Goal: Find specific page/section: Find specific page/section

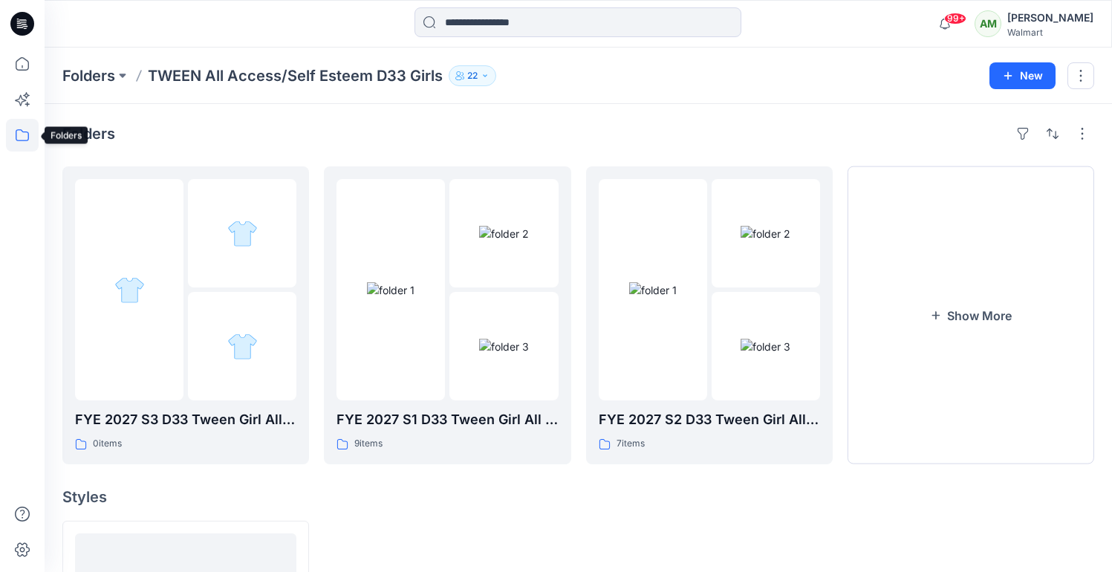
click at [28, 149] on icon at bounding box center [22, 135] width 33 height 33
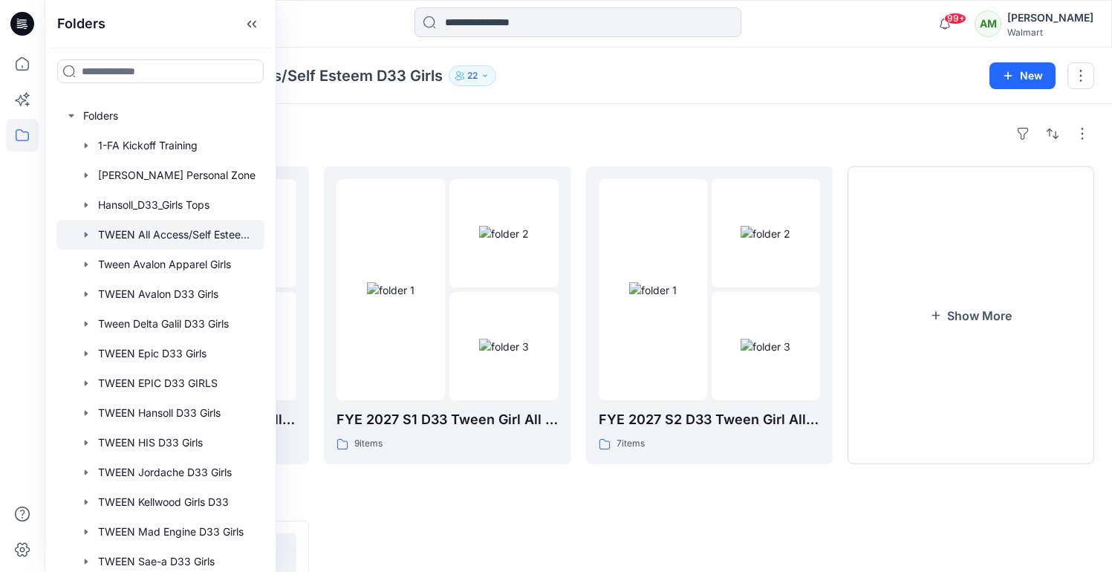
click at [445, 113] on div "Folders FYE 2027 S3 D33 Tween Girl All Access/Self Esteem 0 items FYE 2027 S1 D…" at bounding box center [579, 480] width 1068 height 753
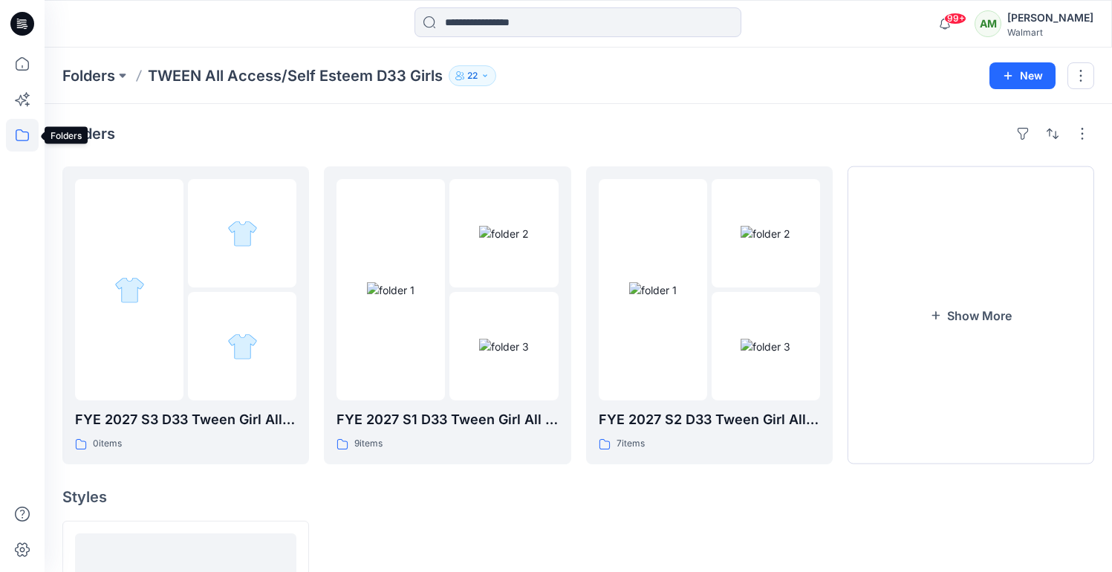
click at [23, 137] on icon at bounding box center [22, 135] width 33 height 33
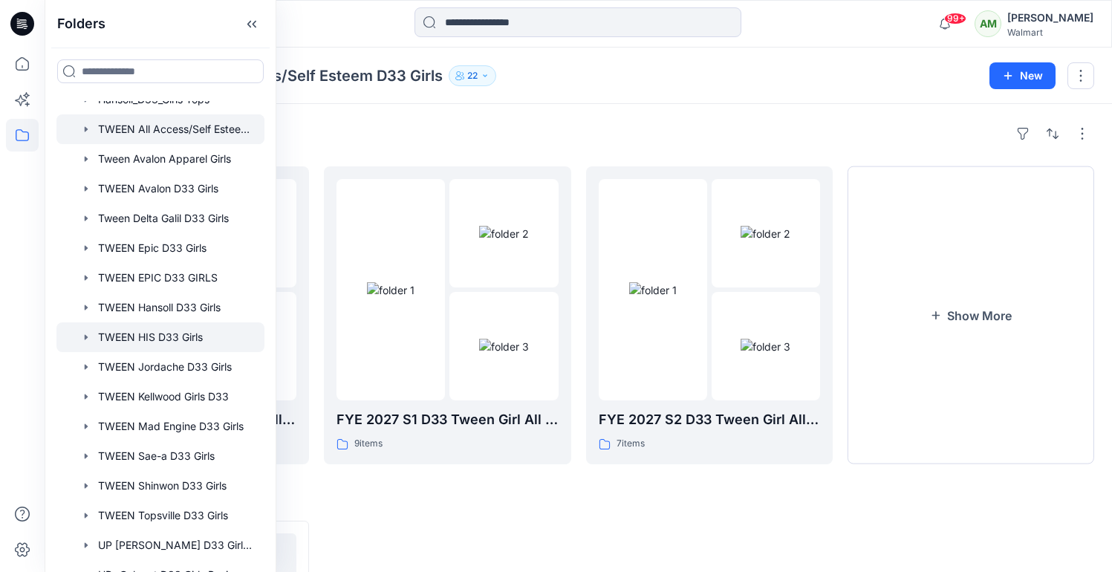
scroll to position [111, 0]
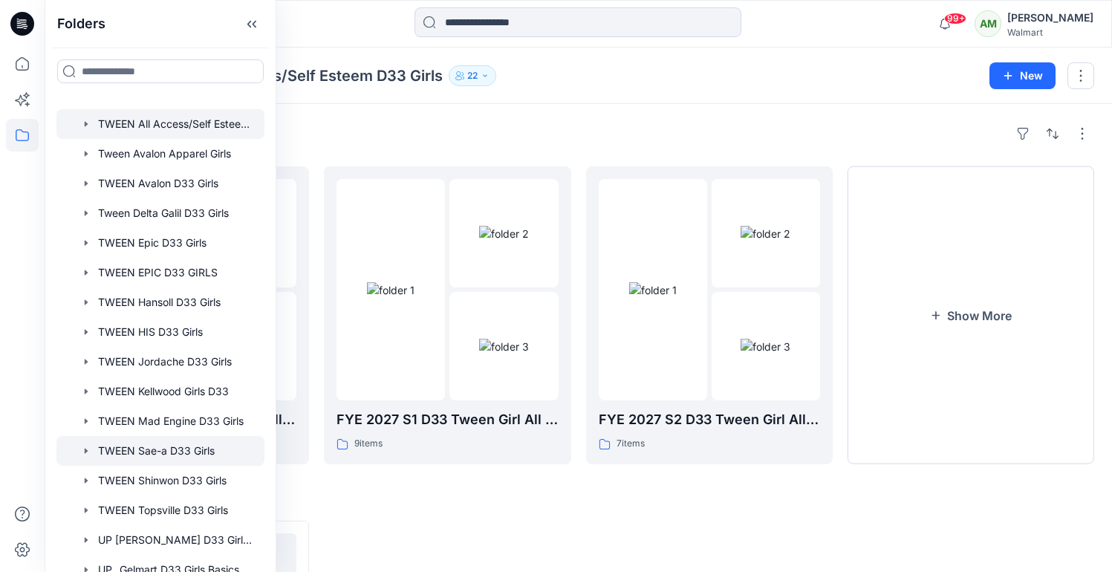
click at [174, 450] on div at bounding box center [160, 451] width 208 height 30
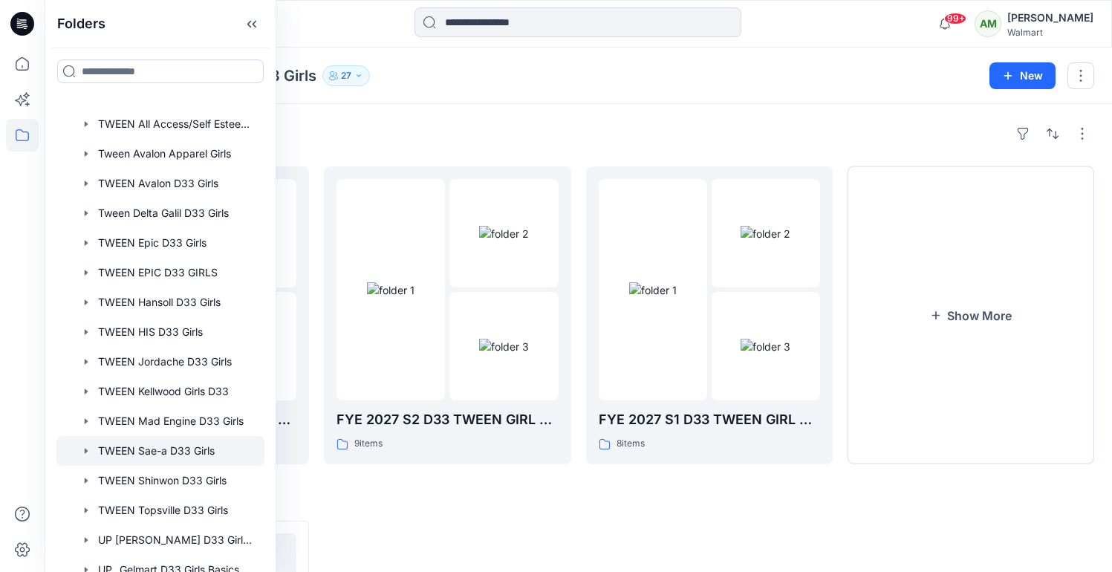
click at [559, 115] on div "Folders FYE 2027 S3 D33 TWEEN GIRL SAE-A 4 items FYE 2027 S2 D33 TWEEN GIRL SAE…" at bounding box center [579, 480] width 1068 height 753
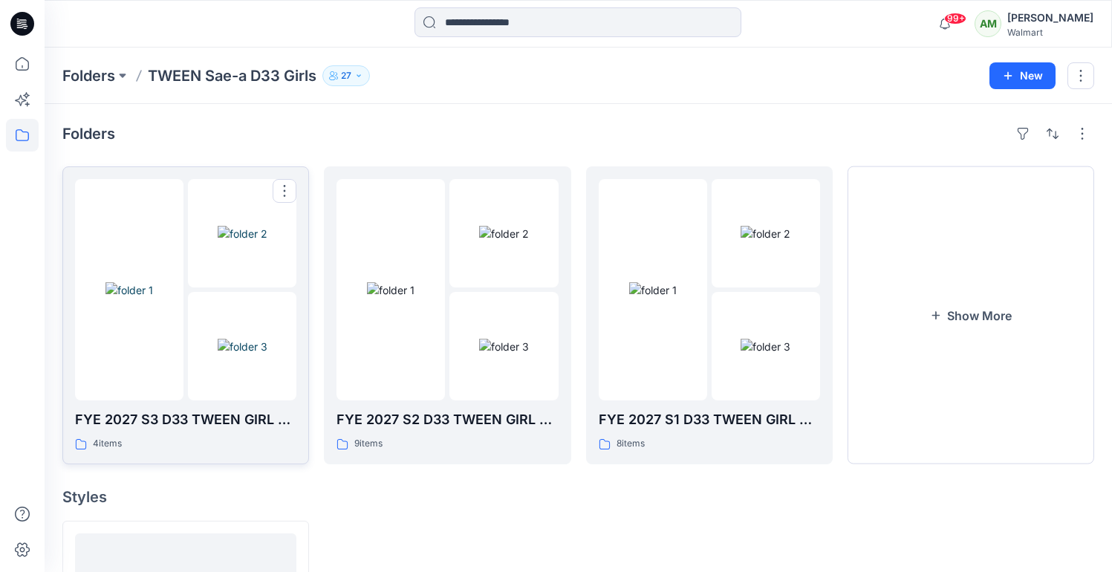
click at [241, 340] on img at bounding box center [243, 347] width 50 height 16
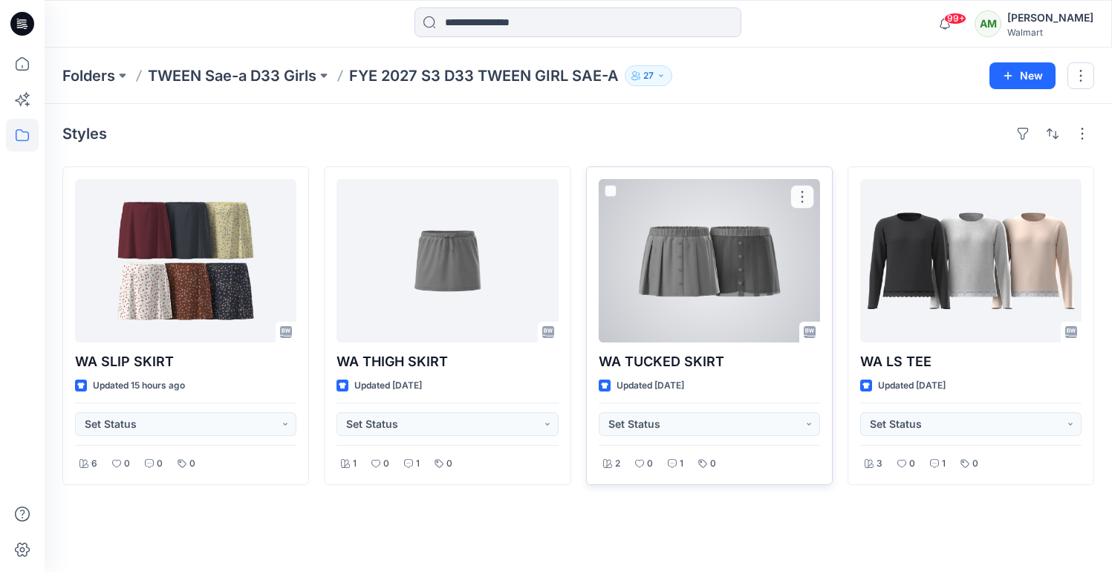
click at [666, 277] on div at bounding box center [709, 260] width 221 height 163
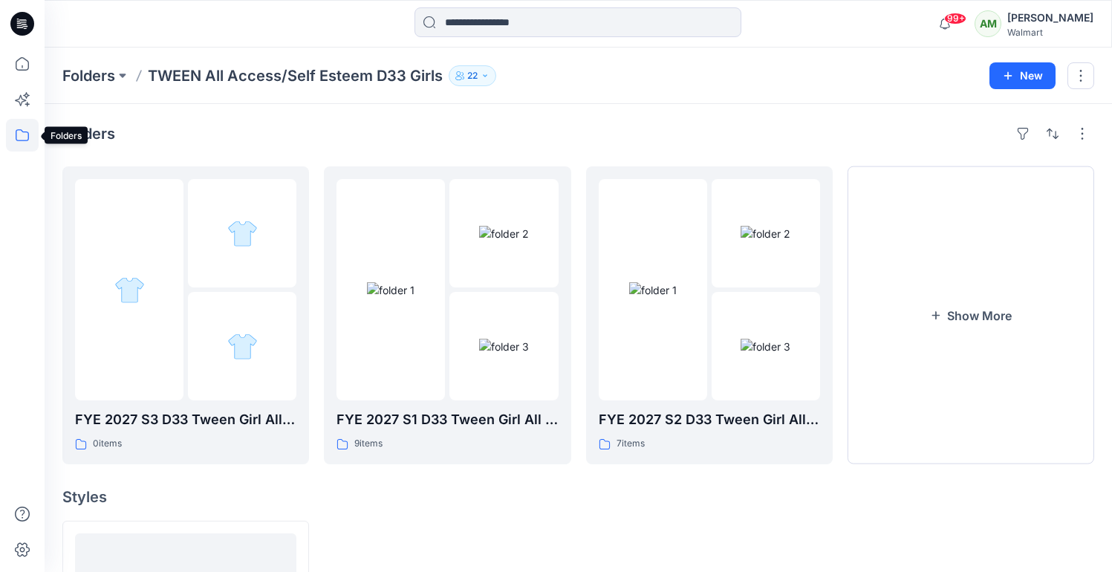
click at [25, 132] on icon at bounding box center [22, 135] width 13 height 12
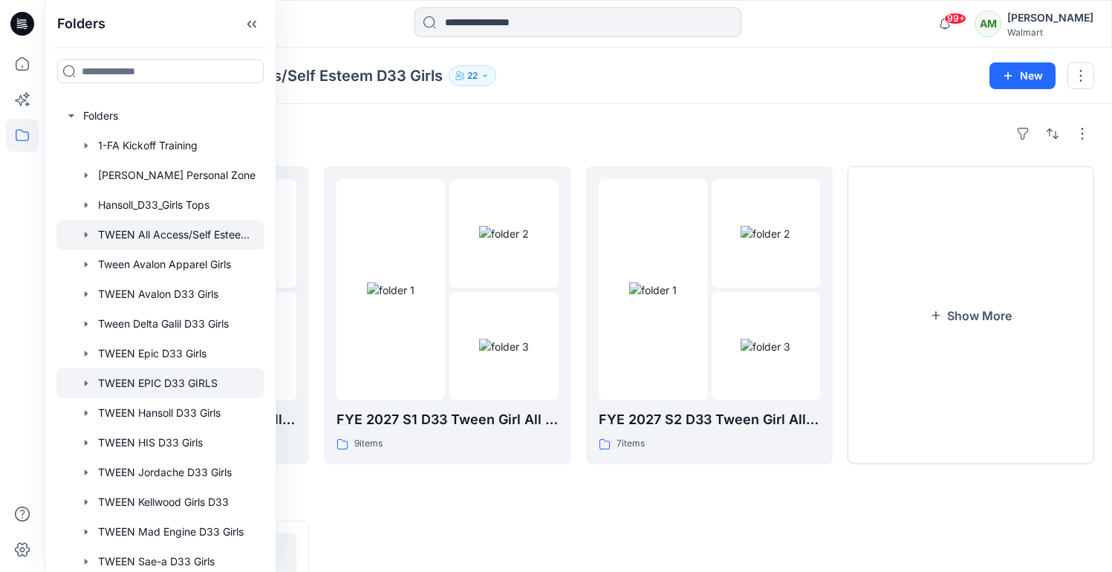
click at [147, 381] on div at bounding box center [160, 384] width 208 height 30
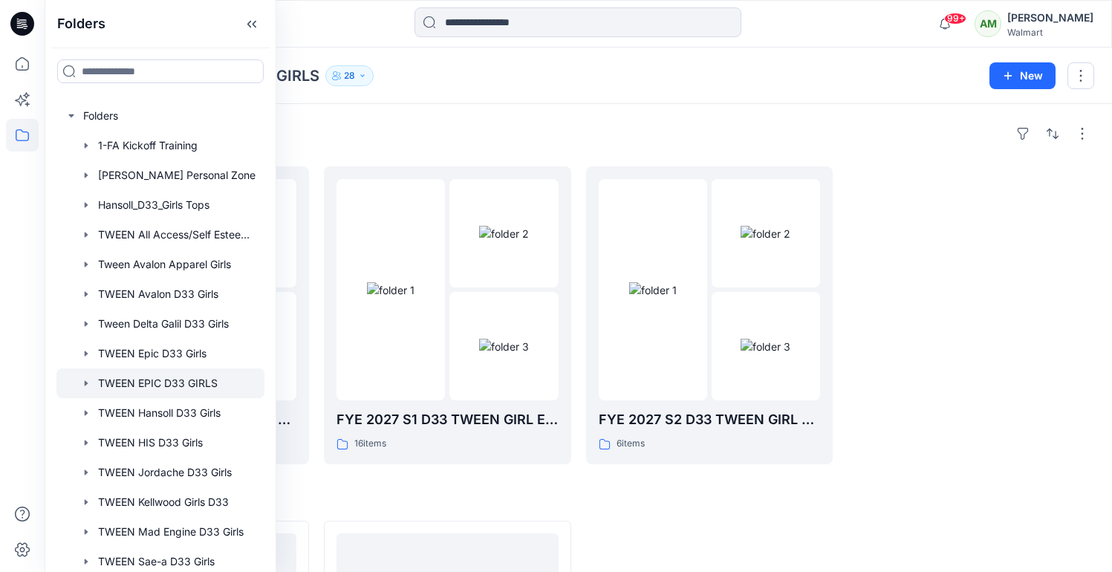
click at [526, 111] on div "Folders FYE 2027 S3 D33 TWEEN GIRL EPIC 8 items FYE 2027 S1 D33 TWEEN GIRL EPIC…" at bounding box center [579, 480] width 1068 height 753
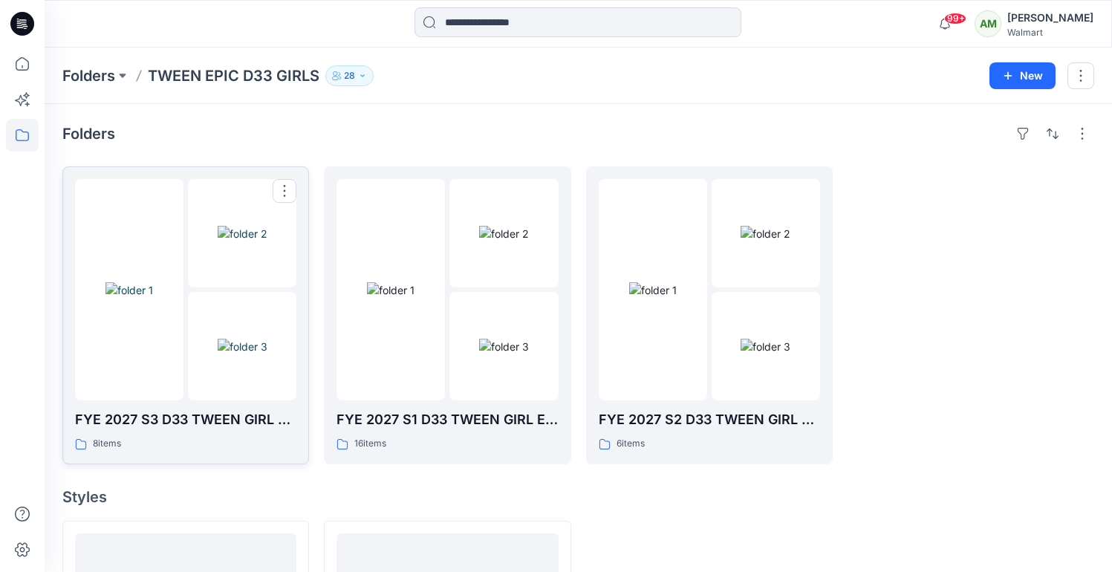
click at [229, 343] on img at bounding box center [243, 347] width 50 height 16
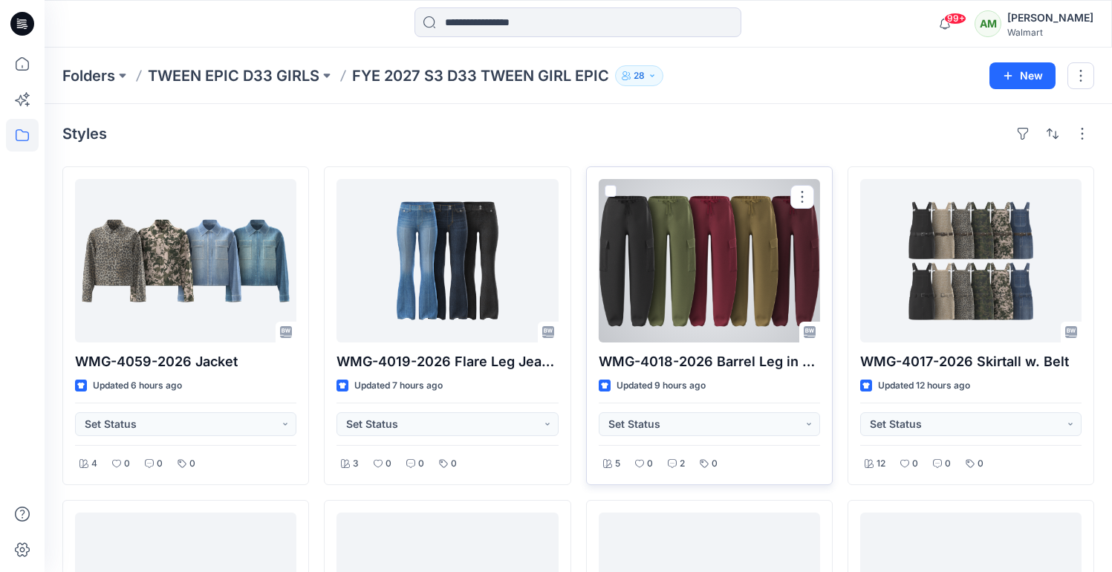
click at [712, 284] on div at bounding box center [709, 260] width 221 height 163
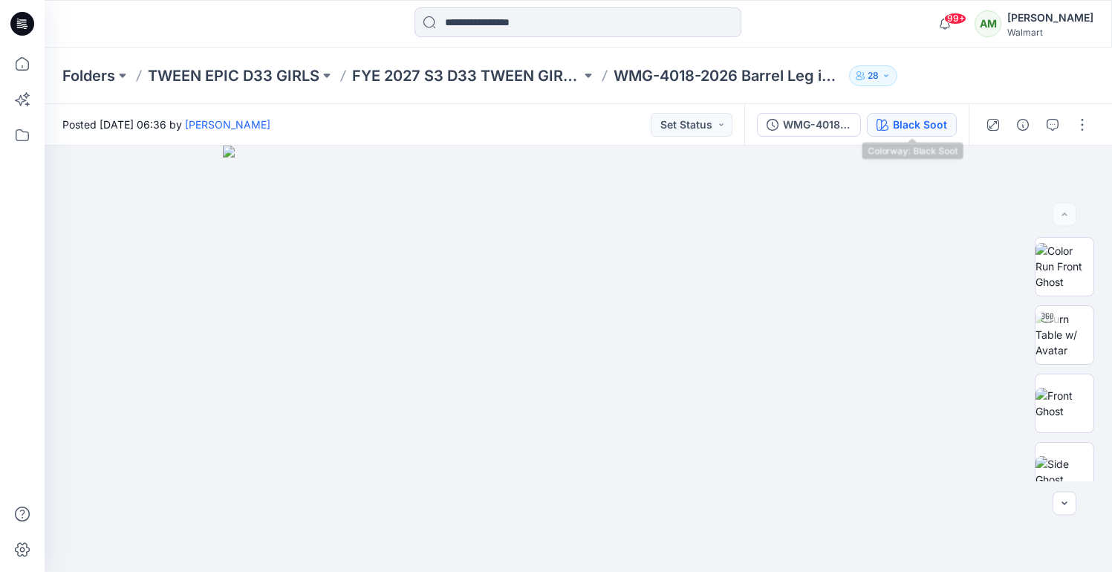
click at [918, 117] on div "Black Soot" at bounding box center [920, 125] width 54 height 16
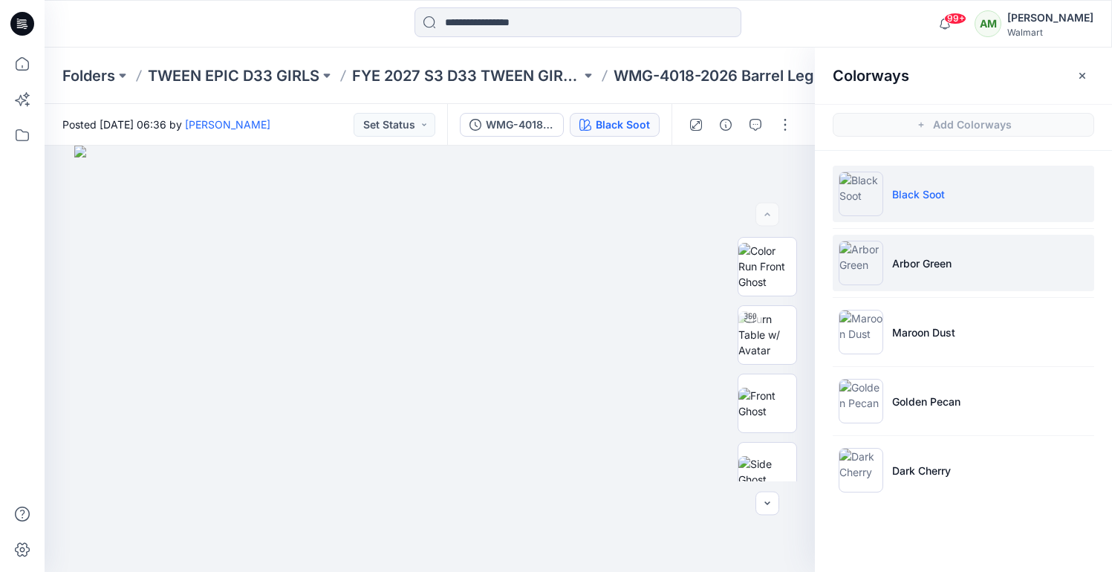
click at [924, 266] on p "Arbor Green" at bounding box center [921, 264] width 59 height 16
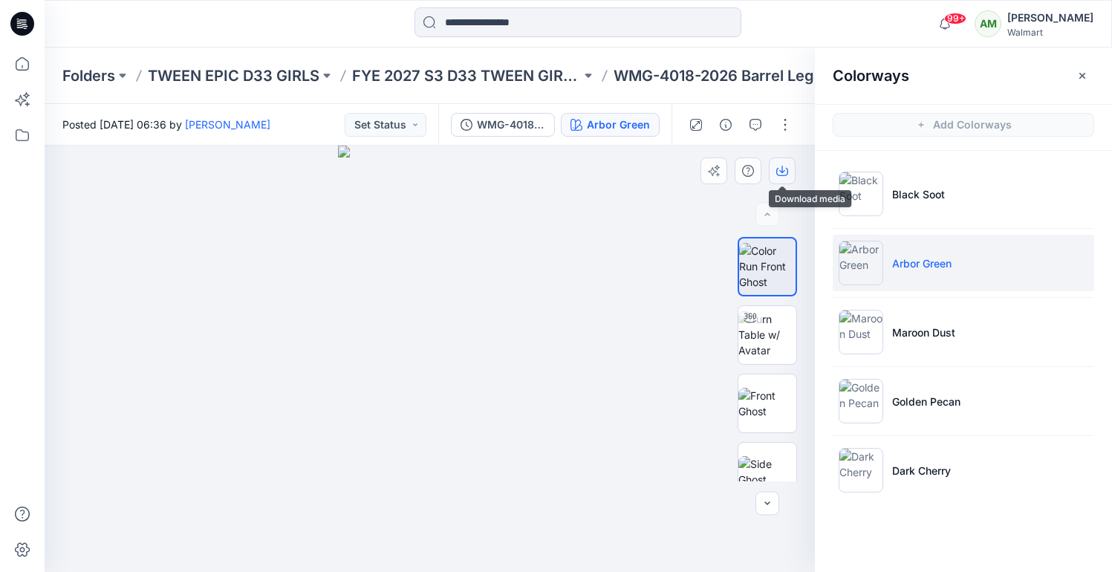
click at [779, 163] on button "button" at bounding box center [782, 171] width 27 height 27
